Goal: Task Accomplishment & Management: Complete application form

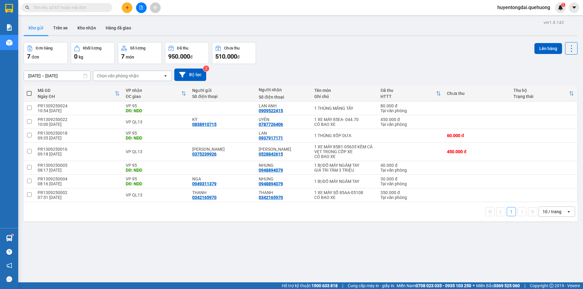
click at [125, 9] on icon "plus" at bounding box center [127, 7] width 4 height 4
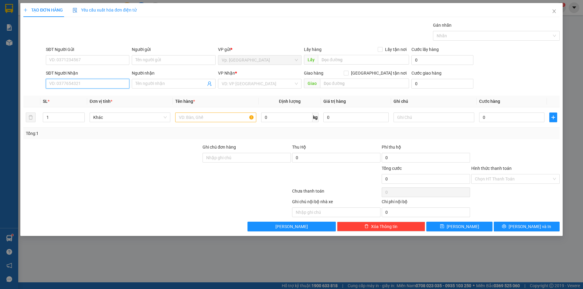
click at [120, 85] on input "SĐT Người Nhận" at bounding box center [87, 84] width 83 height 10
type input "0983894805"
click at [158, 82] on input "Người nhận" at bounding box center [170, 83] width 70 height 7
type input "YẾN"
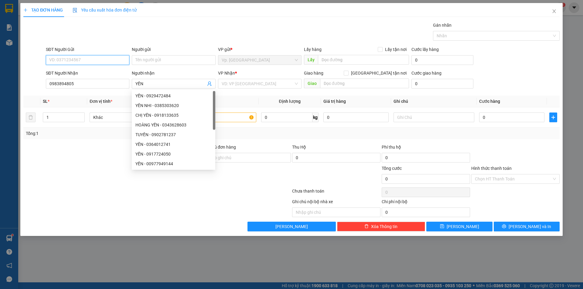
click at [55, 56] on input "SĐT Người Gửi" at bounding box center [87, 60] width 83 height 10
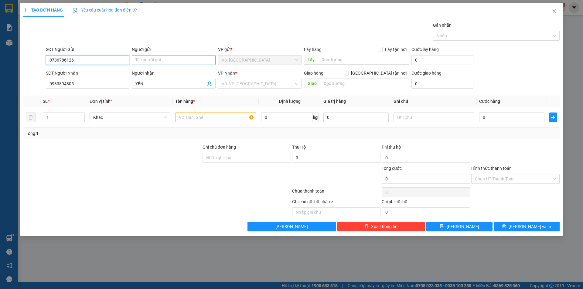
type input "0786786126"
click at [154, 56] on input "Người gửi" at bounding box center [173, 60] width 83 height 10
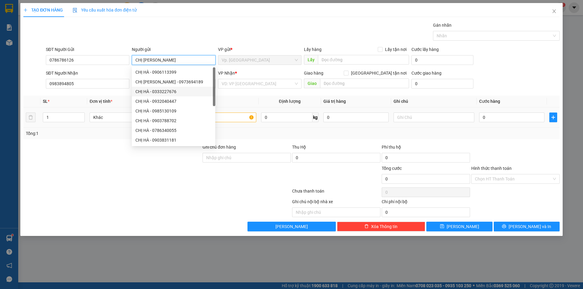
type input "CHỊ [PERSON_NAME]"
click at [234, 119] on input "text" at bounding box center [215, 118] width 81 height 10
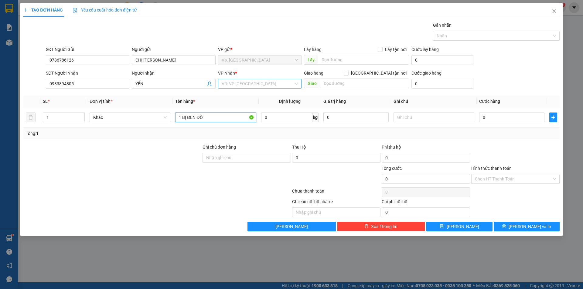
type input "1 BỊ ĐEN ĐỒ"
click at [278, 83] on input "search" at bounding box center [258, 83] width 72 height 9
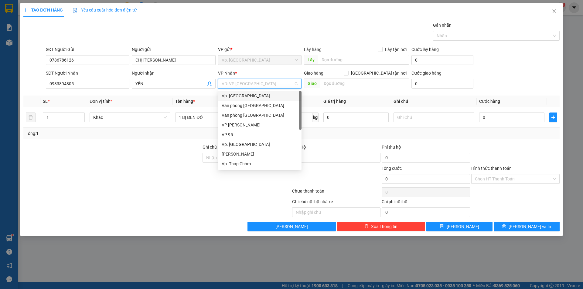
type input "T"
click at [275, 94] on div "Văn phòng [GEOGRAPHIC_DATA]" at bounding box center [260, 96] width 76 height 7
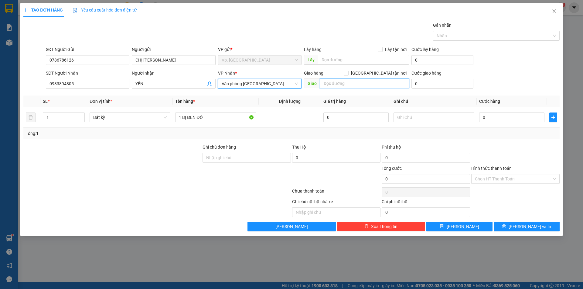
click at [330, 81] on input "text" at bounding box center [364, 84] width 89 height 10
type input "1"
type input "TÂN PHÚ"
click at [522, 118] on input "0" at bounding box center [511, 118] width 65 height 10
type input "3"
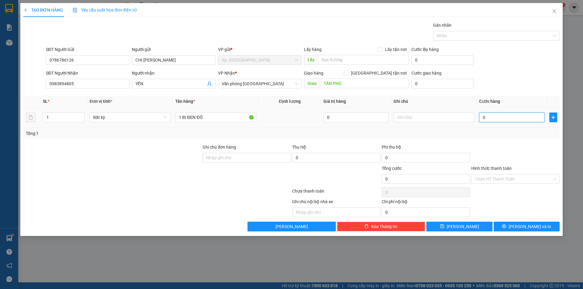
type input "3"
type input "30"
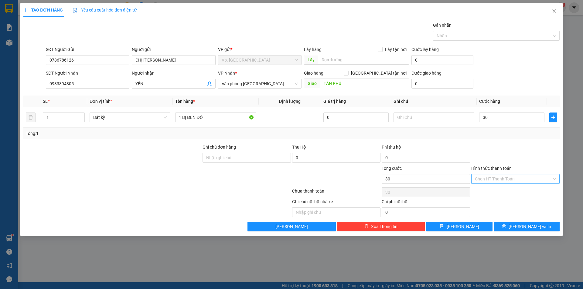
type input "30.000"
click at [488, 179] on input "Hình thức thanh toán" at bounding box center [513, 179] width 77 height 9
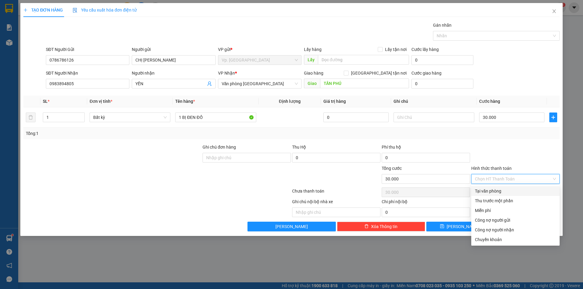
click at [488, 192] on div "Tại văn phòng" at bounding box center [515, 191] width 81 height 7
type input "0"
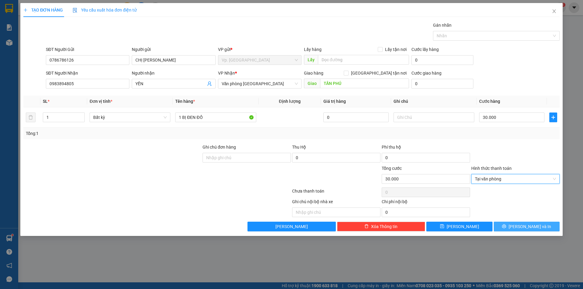
click at [516, 230] on button "[PERSON_NAME] và In" at bounding box center [527, 227] width 66 height 10
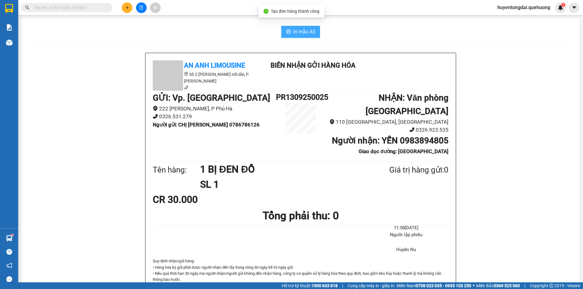
drag, startPoint x: 291, startPoint y: 26, endPoint x: 291, endPoint y: 31, distance: 4.3
click at [291, 30] on button "In mẫu A5" at bounding box center [300, 32] width 39 height 12
